Goal: Transaction & Acquisition: Purchase product/service

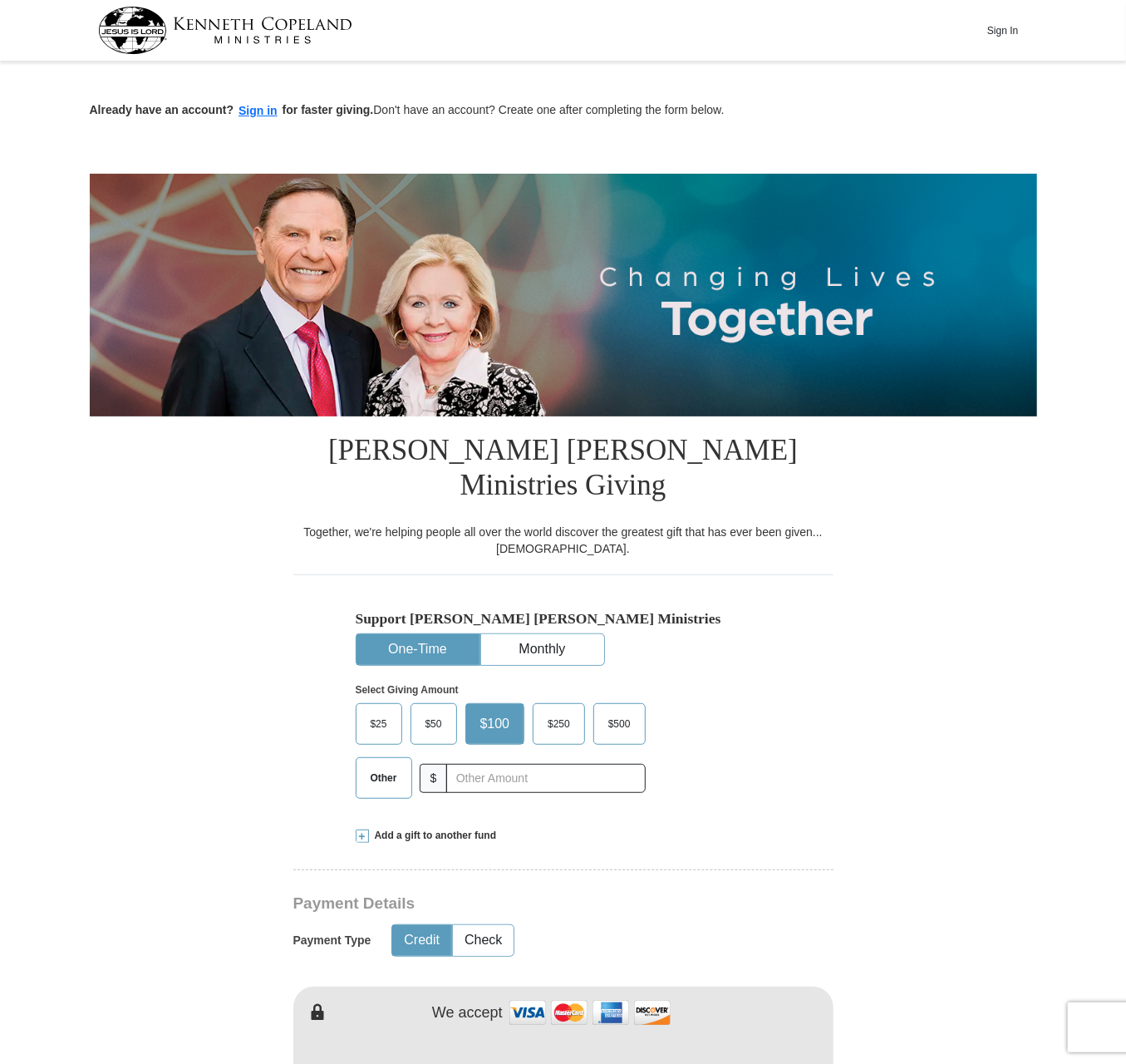
click at [388, 766] on span "Other" at bounding box center [384, 779] width 43 height 25
click at [0, 0] on input "Other" at bounding box center [0, 0] width 0 height 0
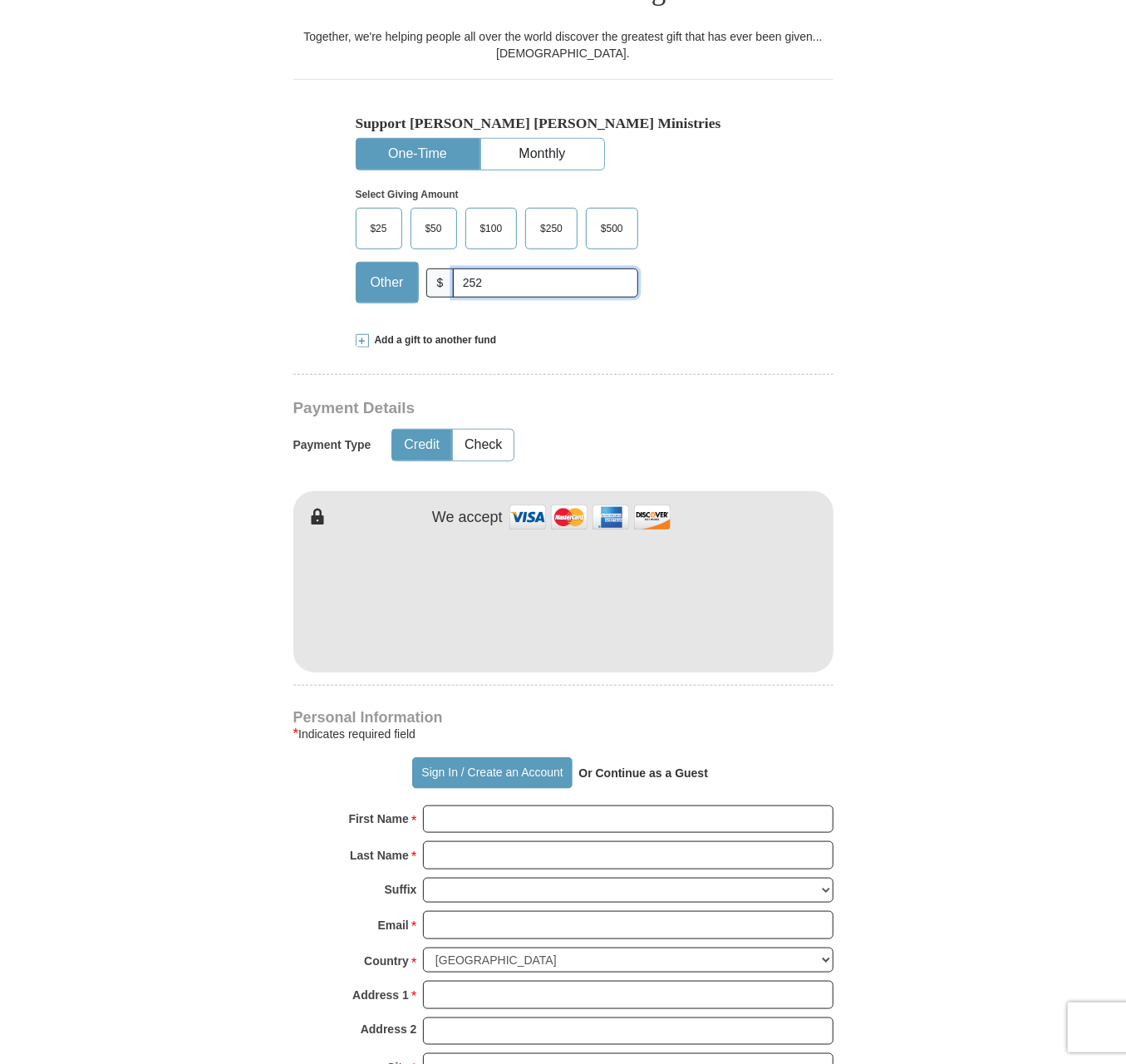
scroll to position [499, 0]
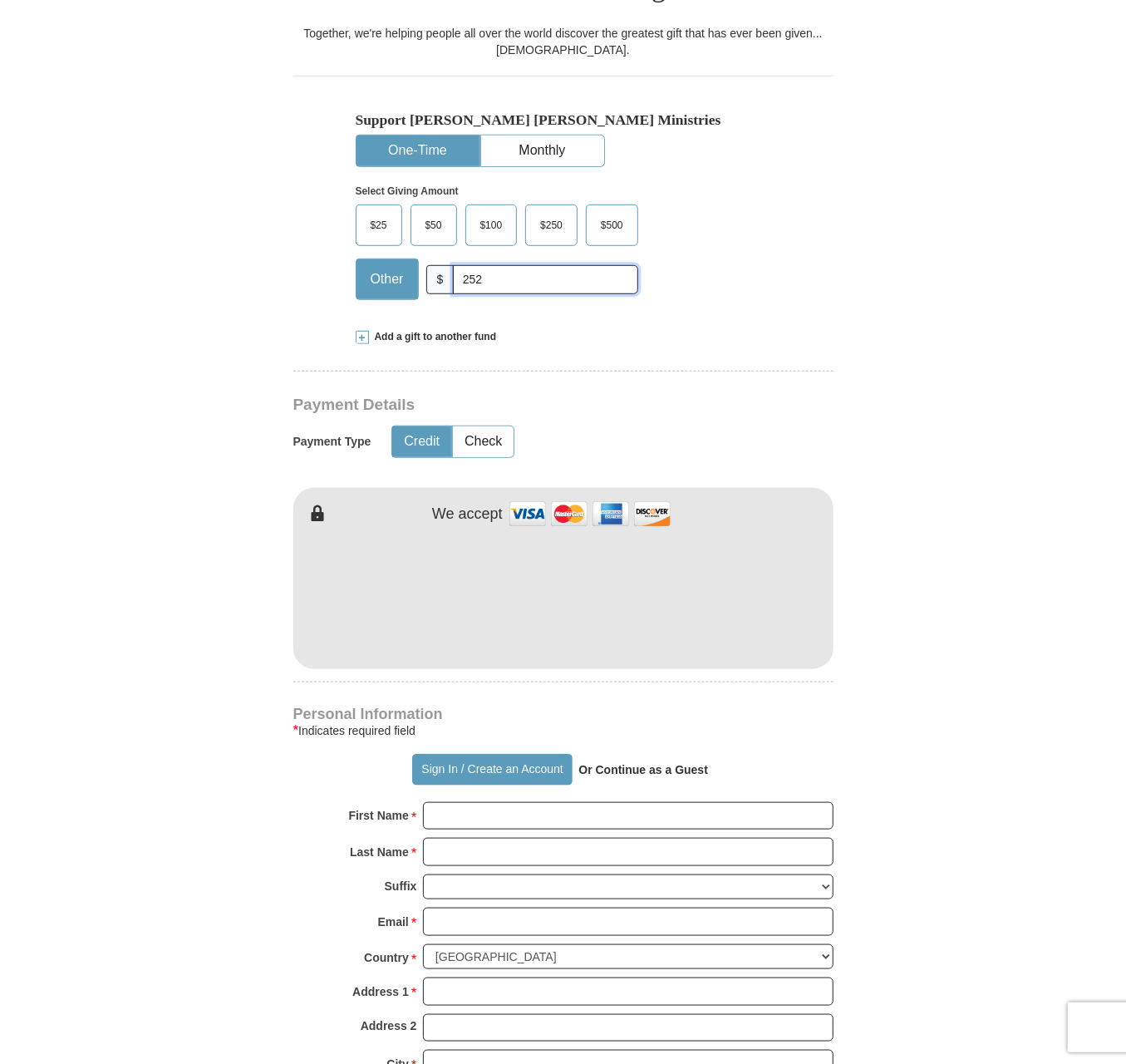
type input "252"
type input "Roman"
type input "Franklin"
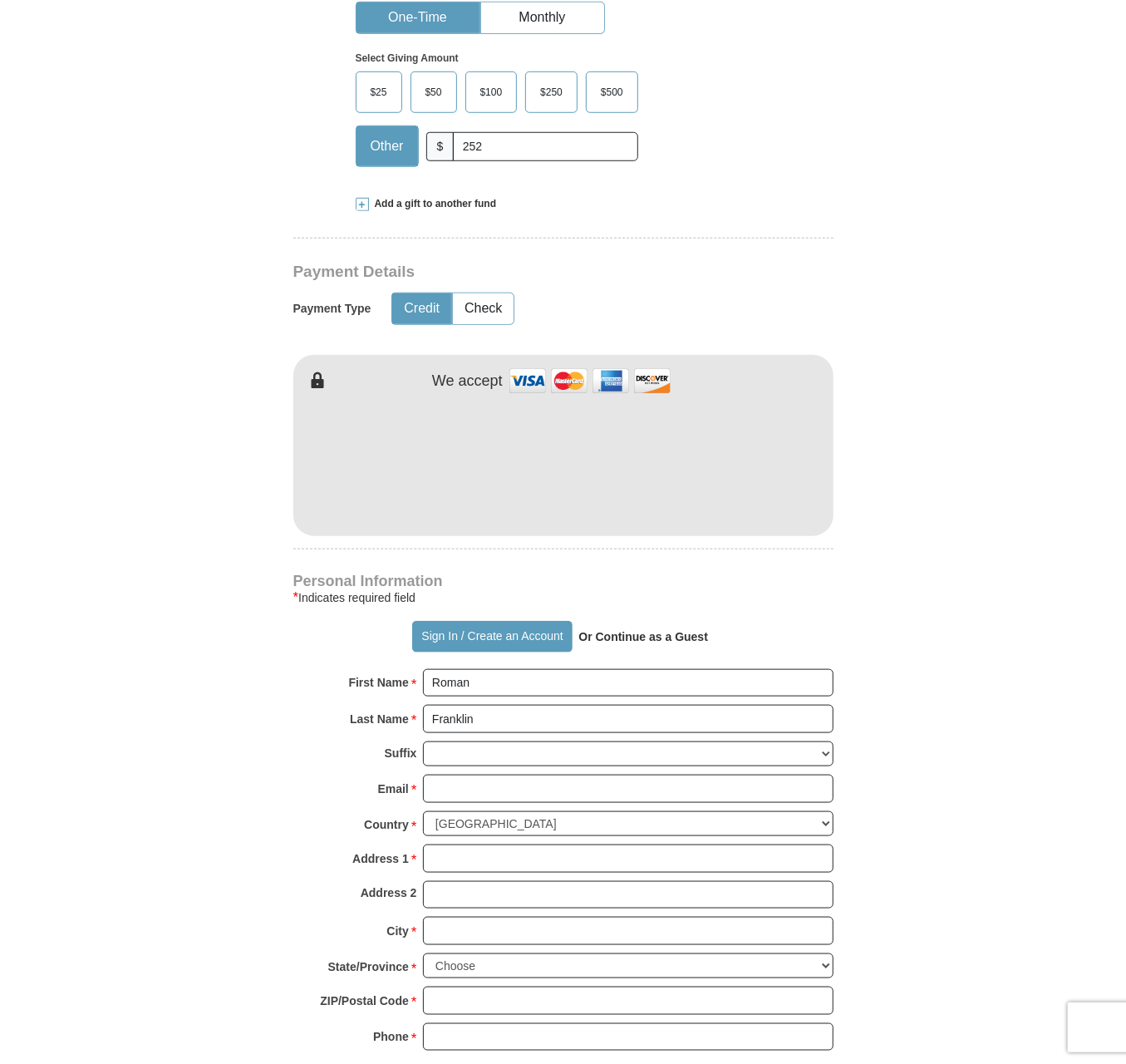
scroll to position [831, 0]
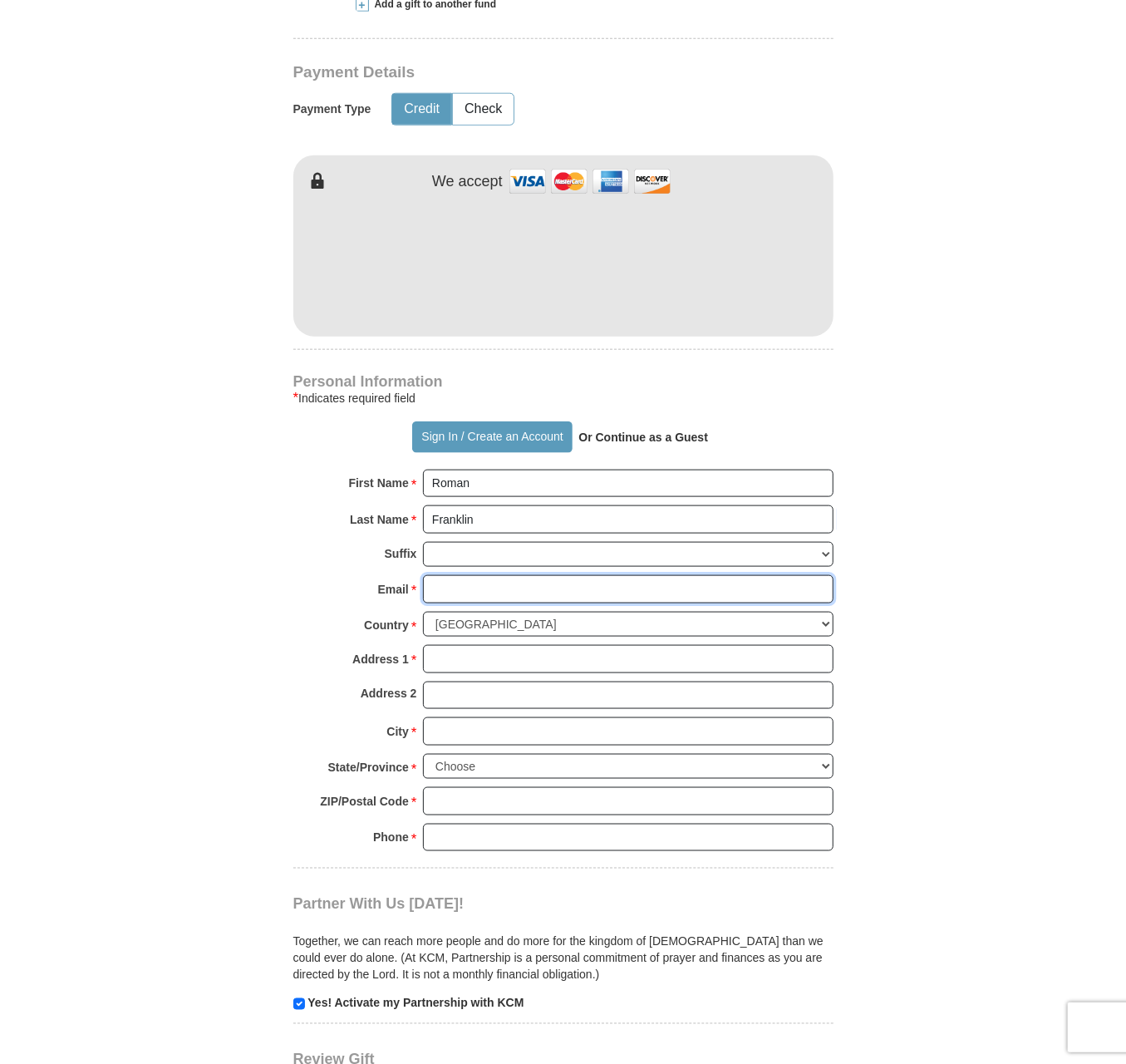
click at [491, 575] on input "Email *" at bounding box center [627, 589] width 410 height 28
type input "[EMAIL_ADDRESS][DOMAIN_NAME]"
type input "[STREET_ADDRESS]"
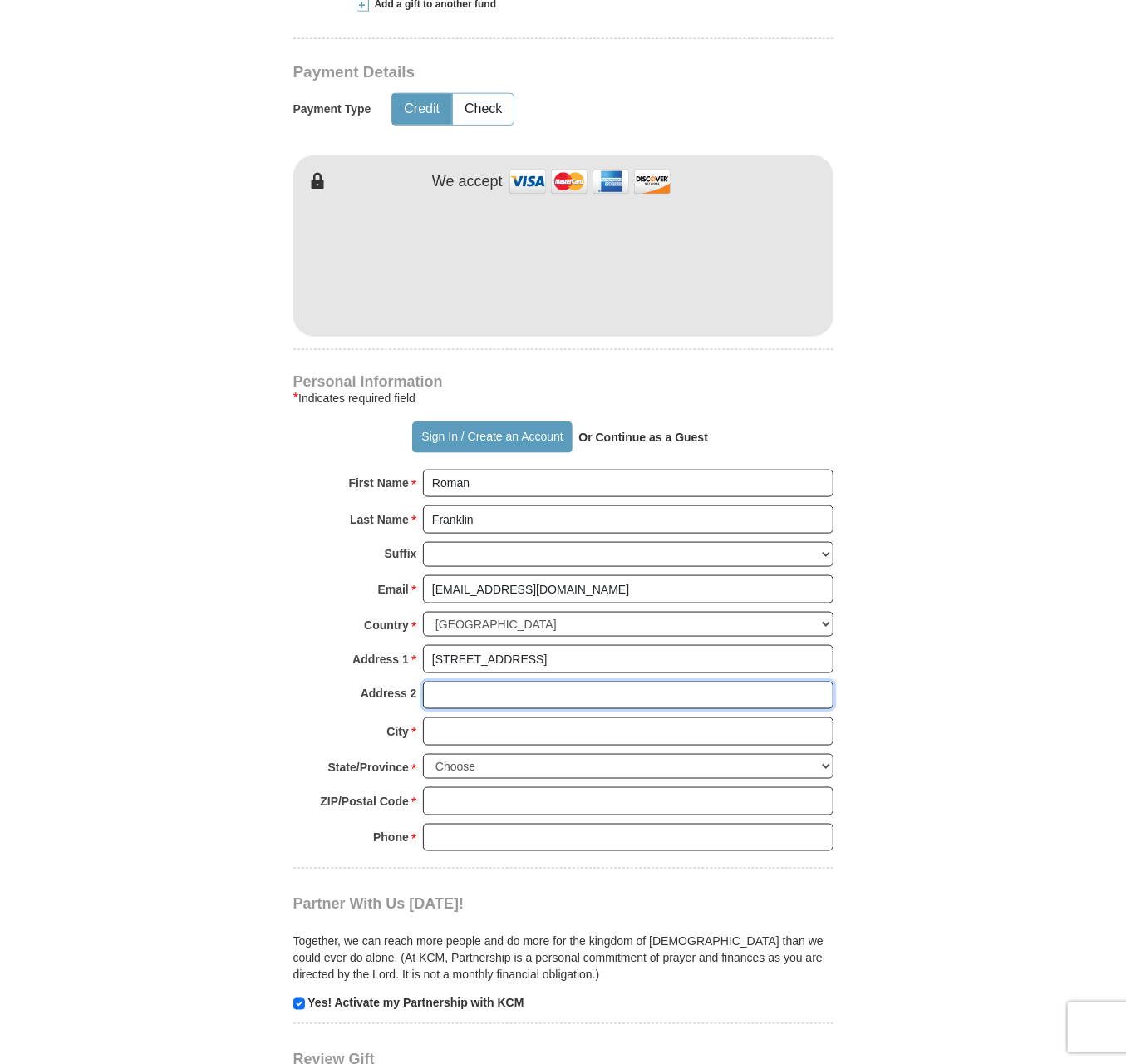
type input "APT 4E"
type input "[GEOGRAPHIC_DATA]"
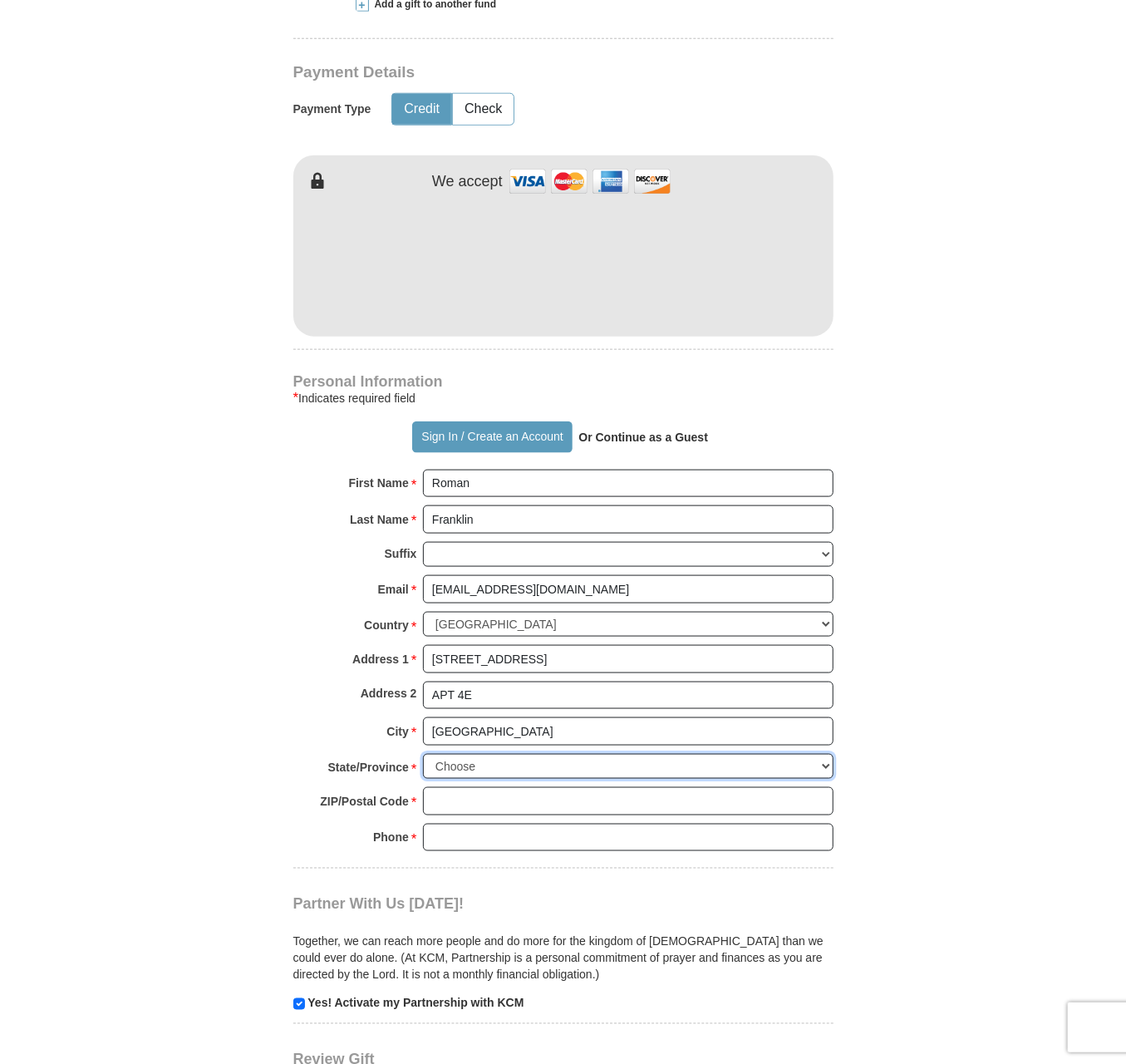
select select "NY"
type input "10456"
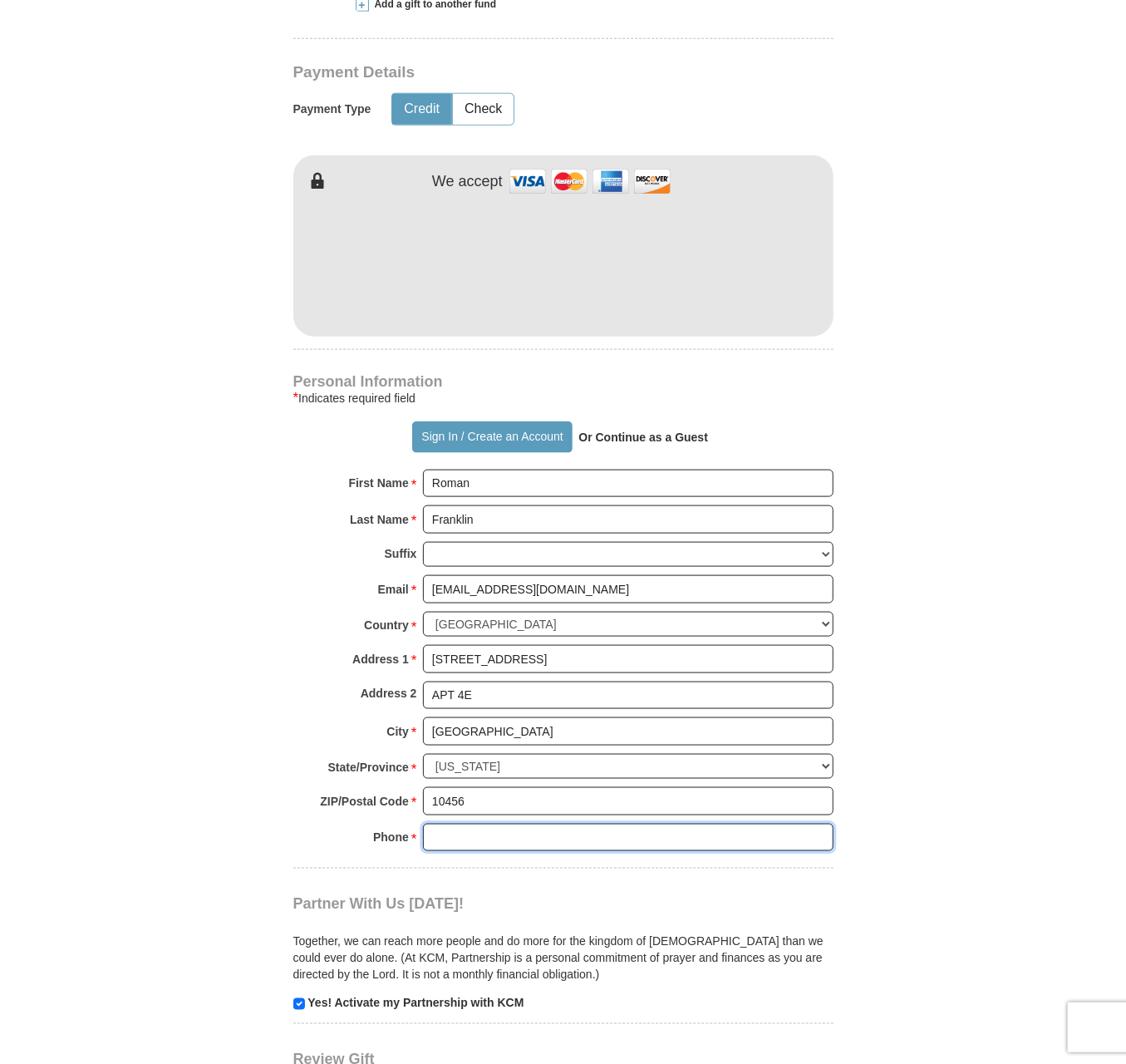
type input "7189386215"
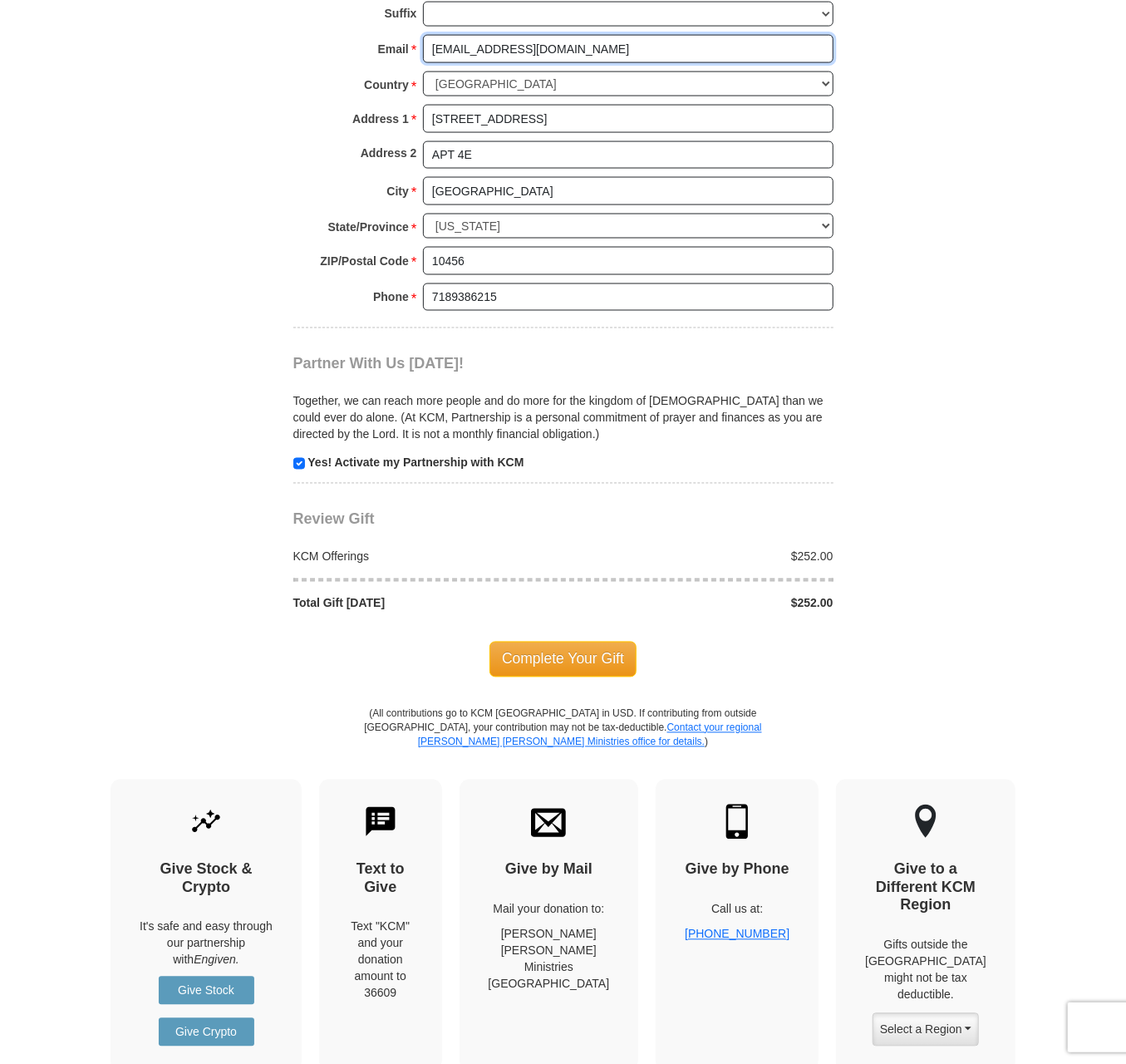
scroll to position [1413, 0]
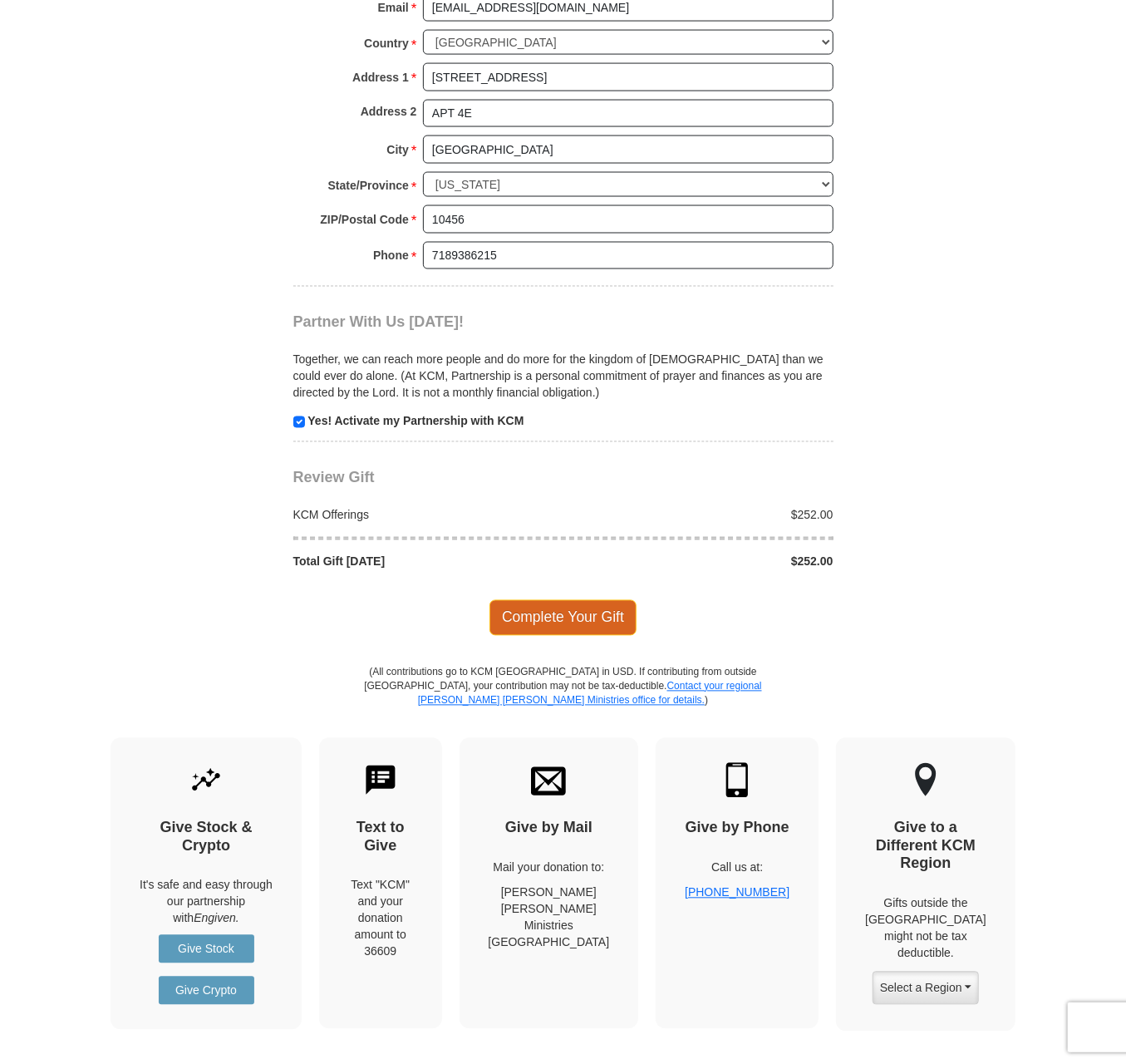
click at [519, 600] on span "Complete Your Gift" at bounding box center [562, 618] width 147 height 35
